Goal: Transaction & Acquisition: Register for event/course

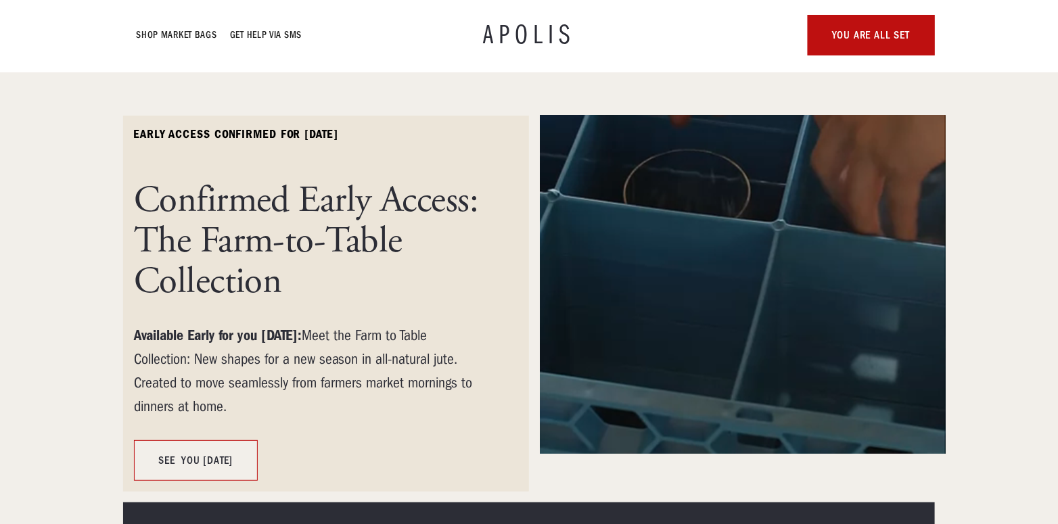
click at [226, 470] on link "SEE YOU SATURDAY" at bounding box center [196, 461] width 124 height 41
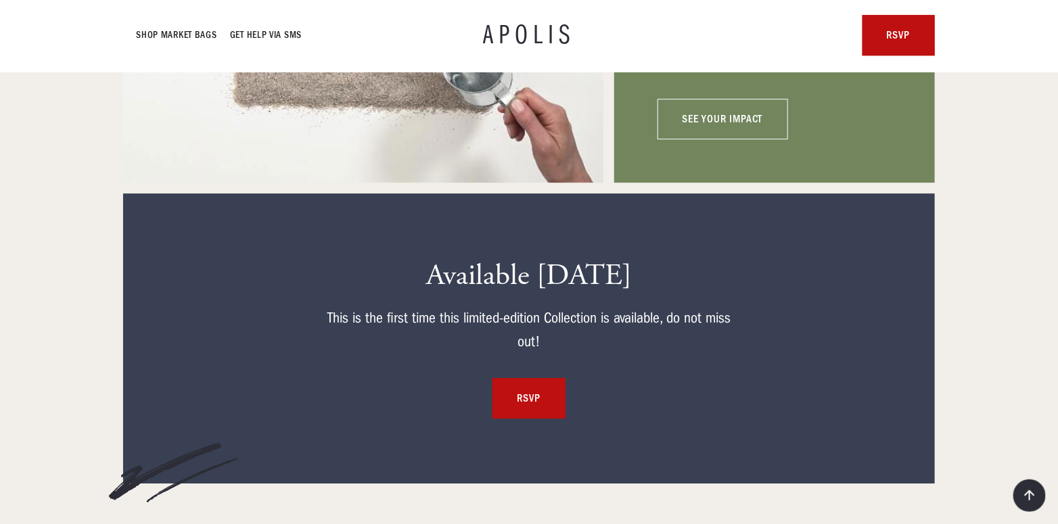
scroll to position [6277, 0]
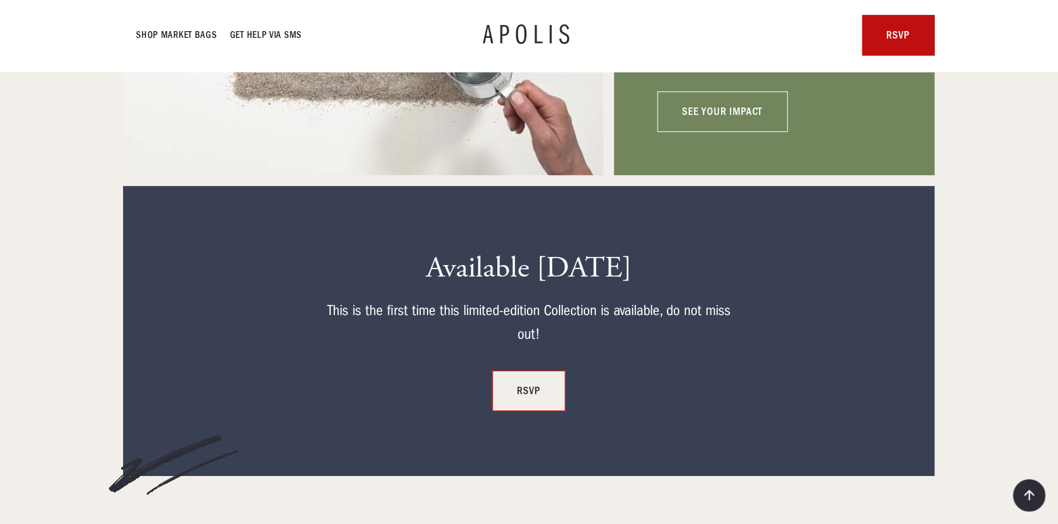
click at [520, 401] on link "rsvp" at bounding box center [529, 391] width 72 height 41
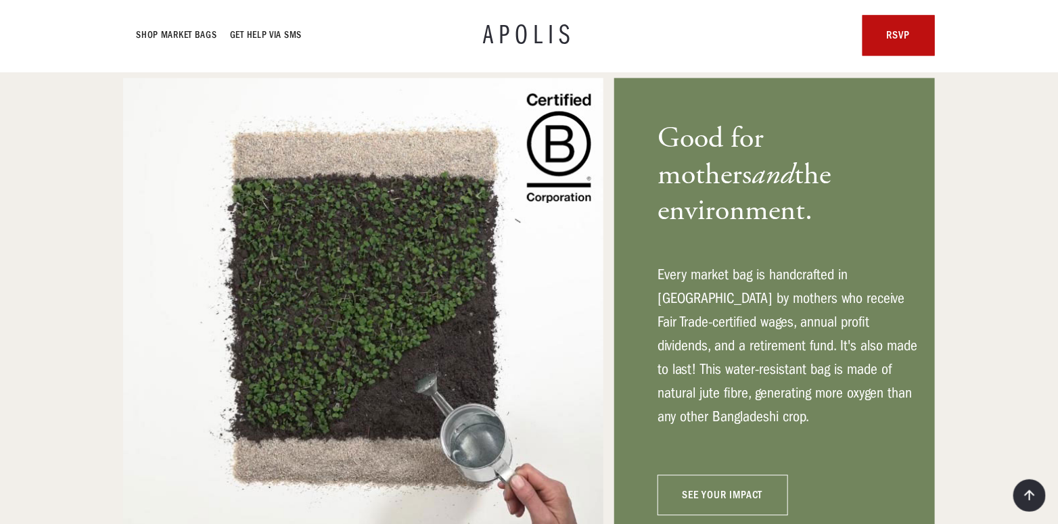
scroll to position [5735, 0]
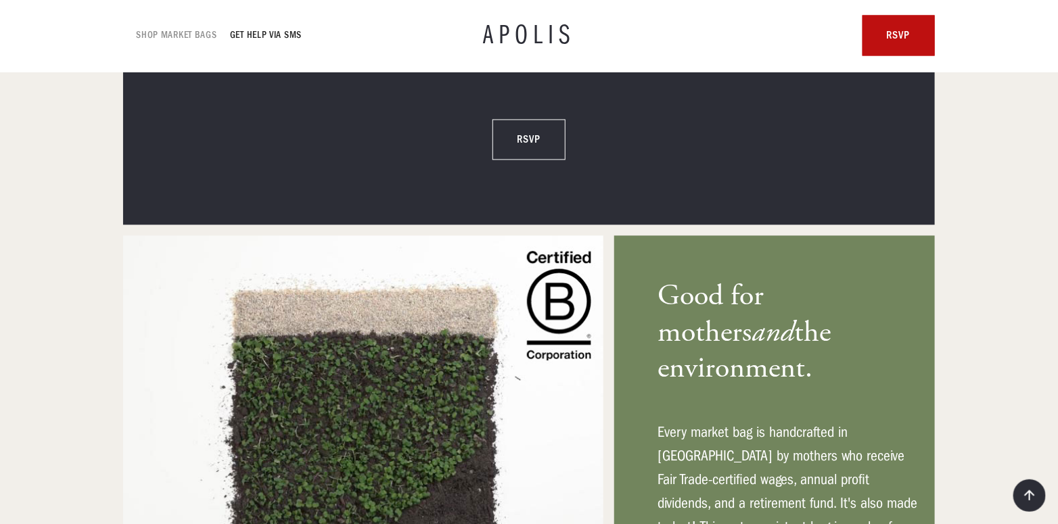
click at [200, 37] on link "Shop Market bags" at bounding box center [177, 35] width 81 height 16
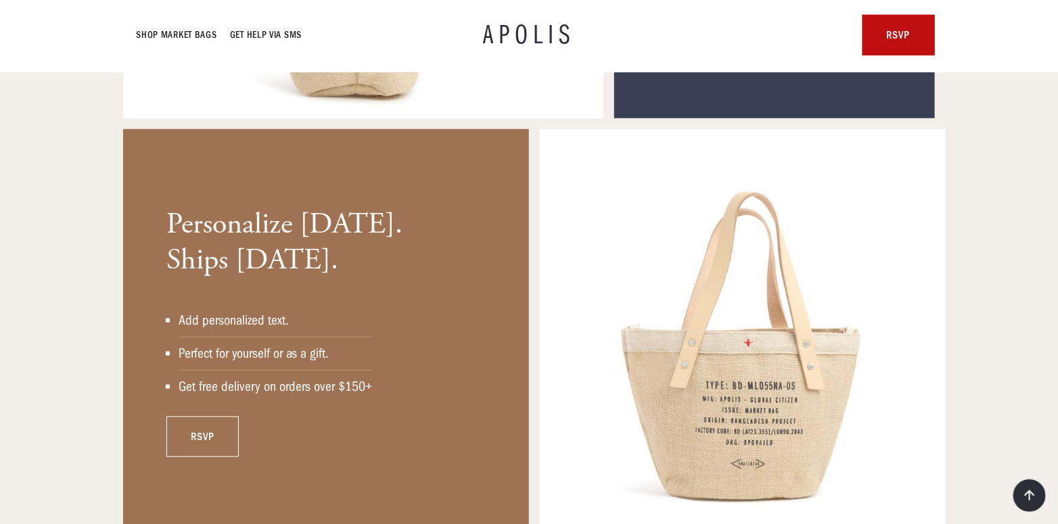
scroll to position [4620, 0]
